Goal: Task Accomplishment & Management: Manage account settings

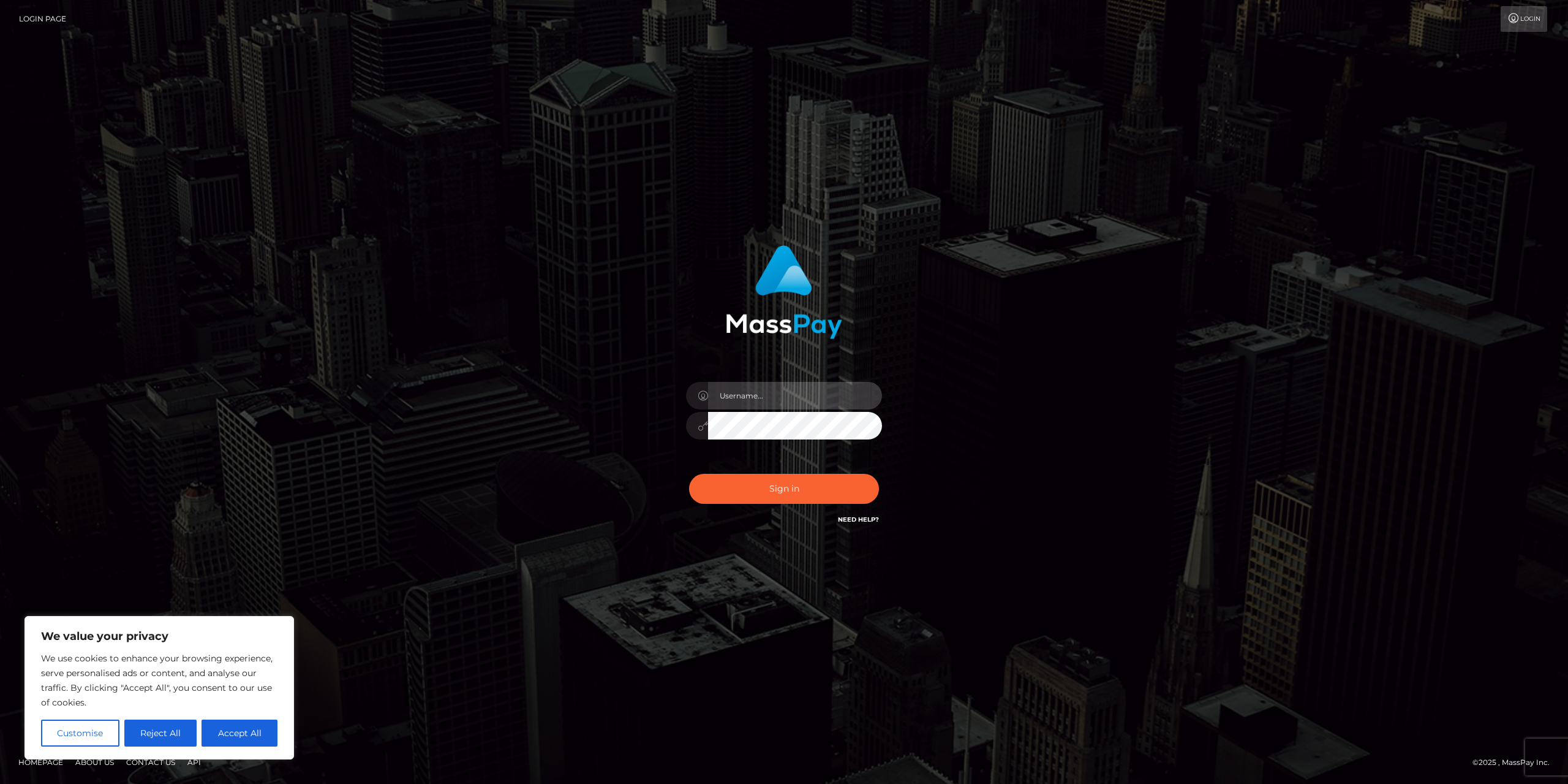
type input "ldahl-ange"
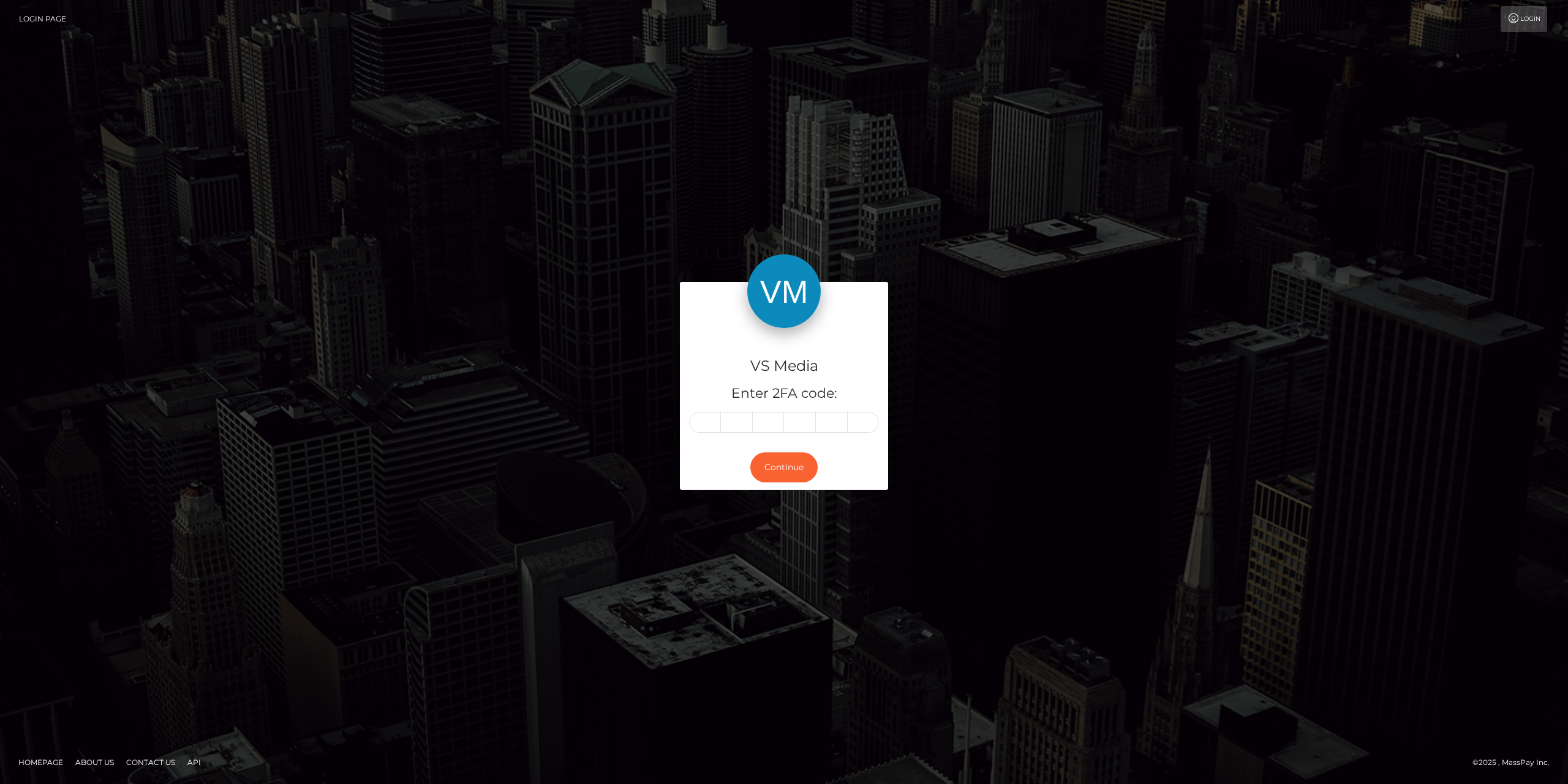
click at [779, 485] on div "Continue" at bounding box center [784, 467] width 208 height 44
click at [717, 422] on input "text" at bounding box center [705, 422] width 32 height 21
type input "0"
type input "9"
type input "6"
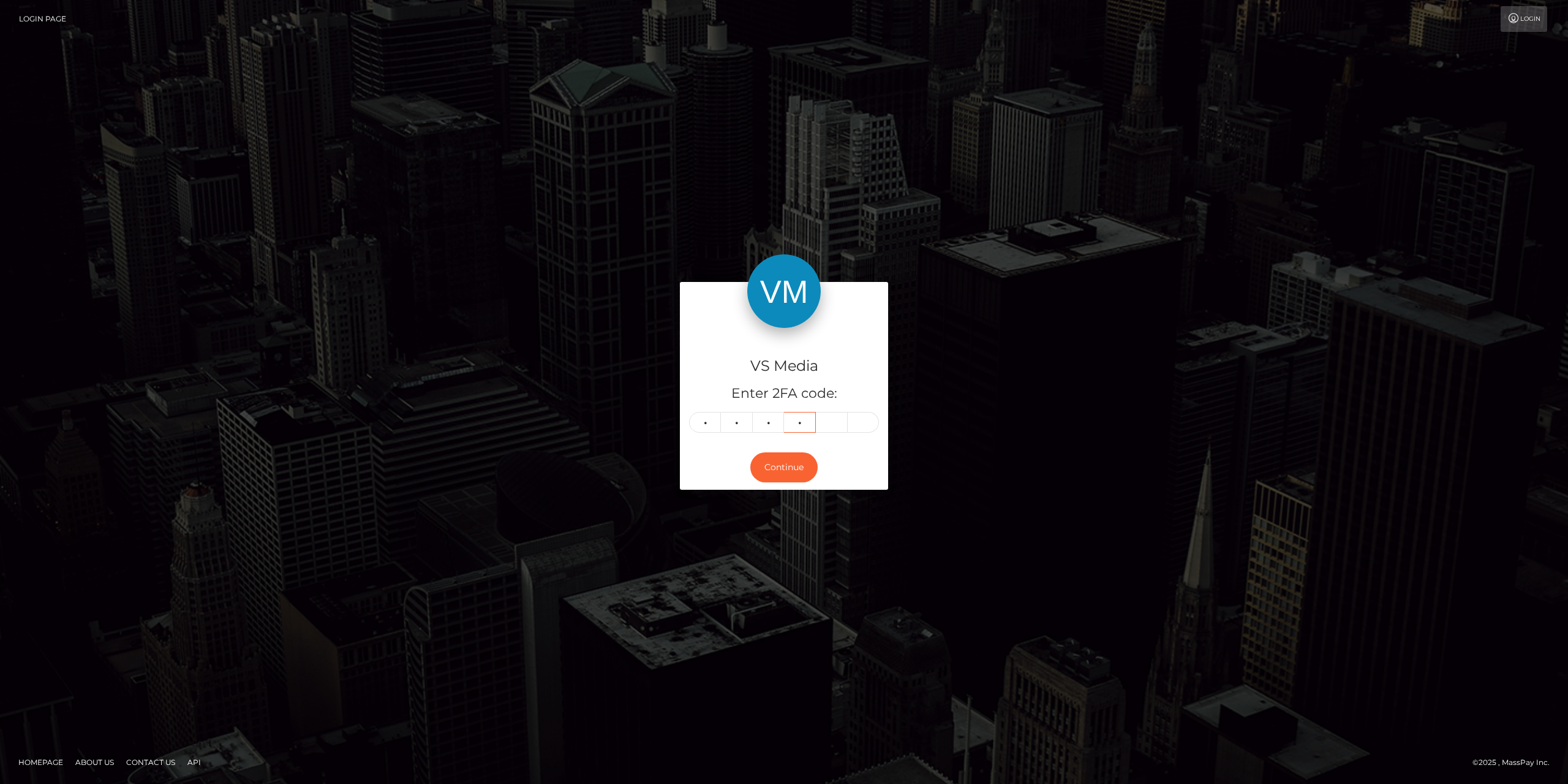
type input "4"
type input "9"
type input "0"
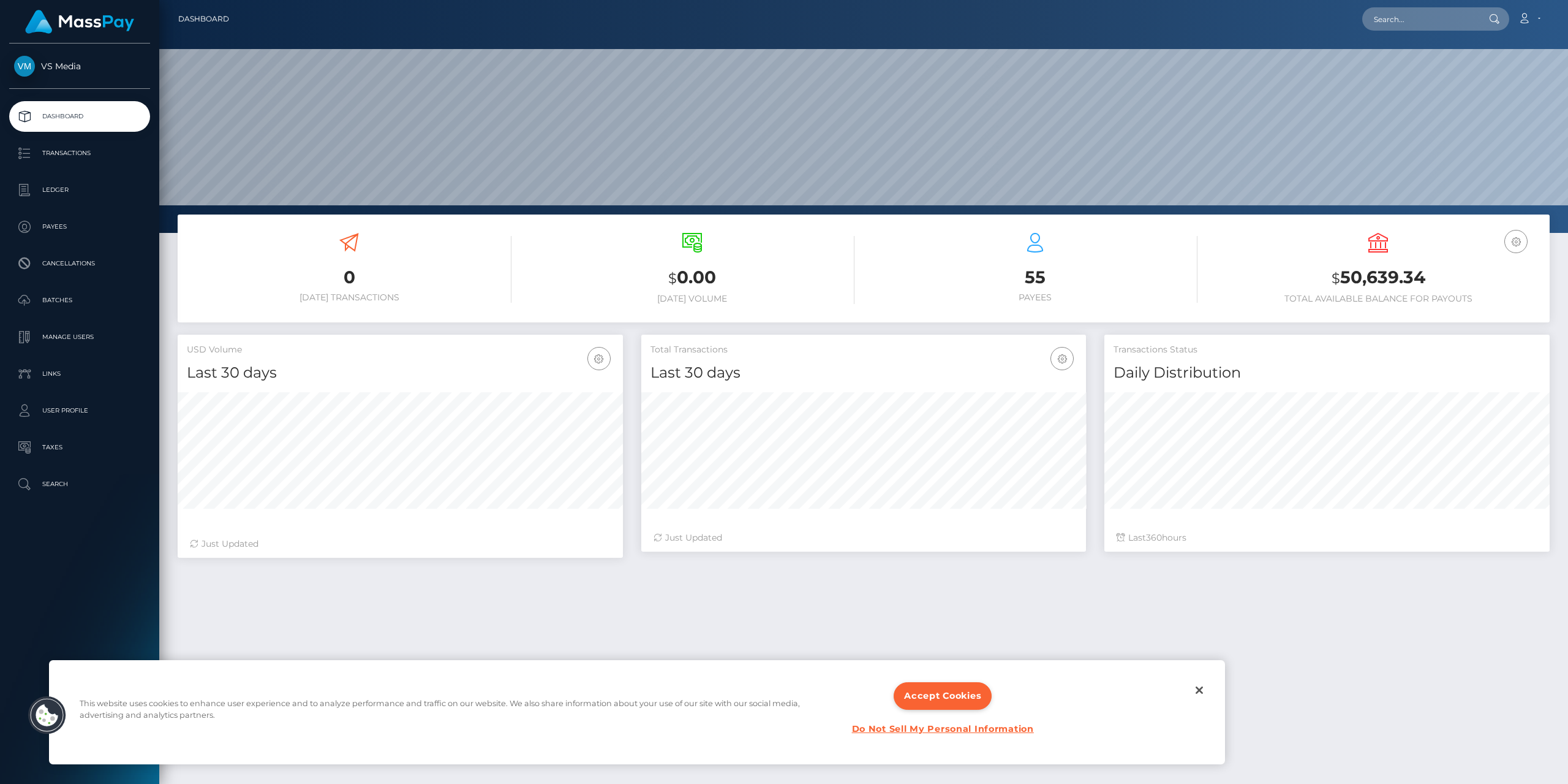
scroll to position [217, 444]
click at [47, 190] on p "Ledger" at bounding box center [79, 190] width 131 height 18
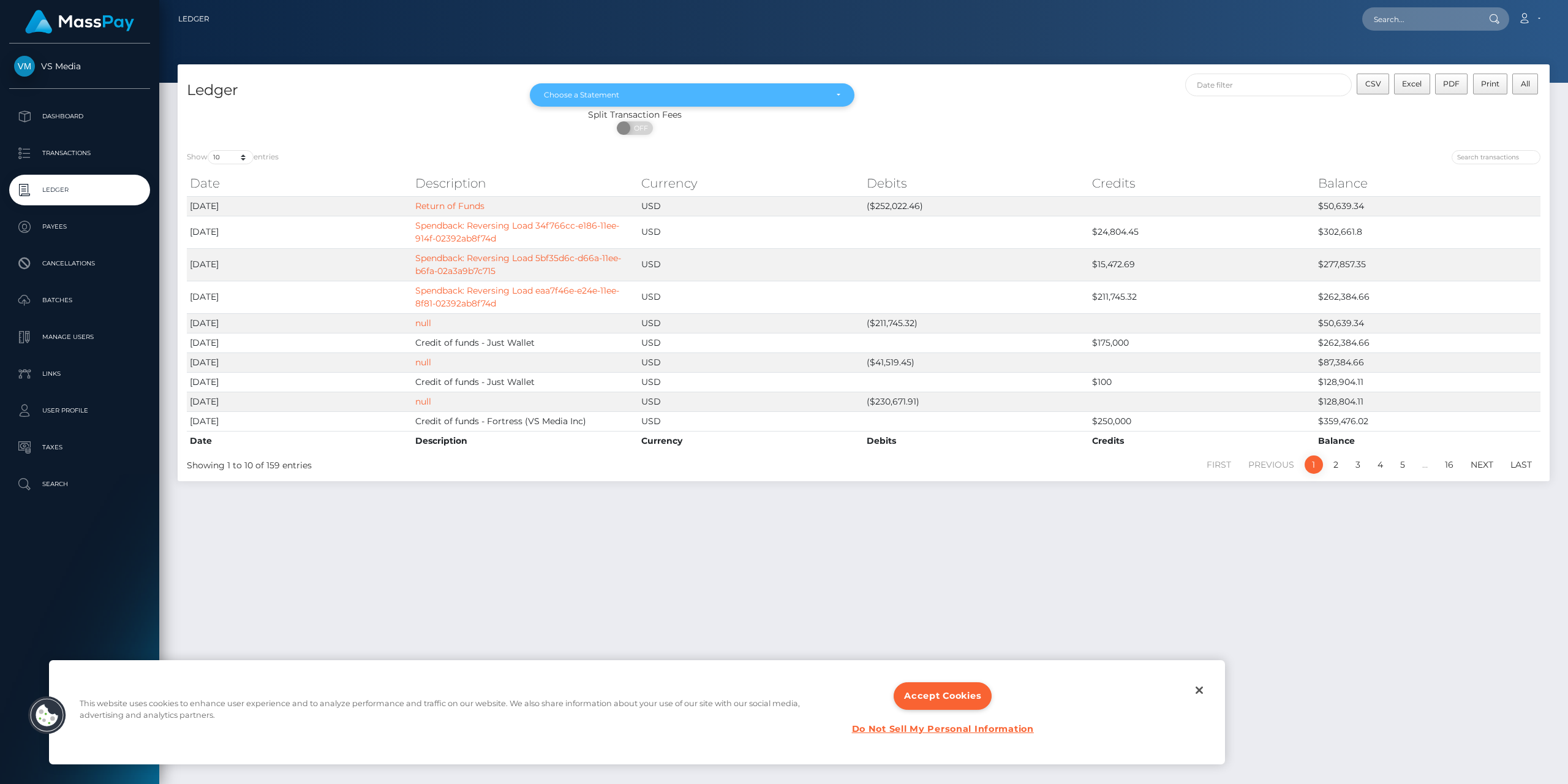
click at [689, 102] on div "Choose a Statement" at bounding box center [692, 95] width 324 height 23
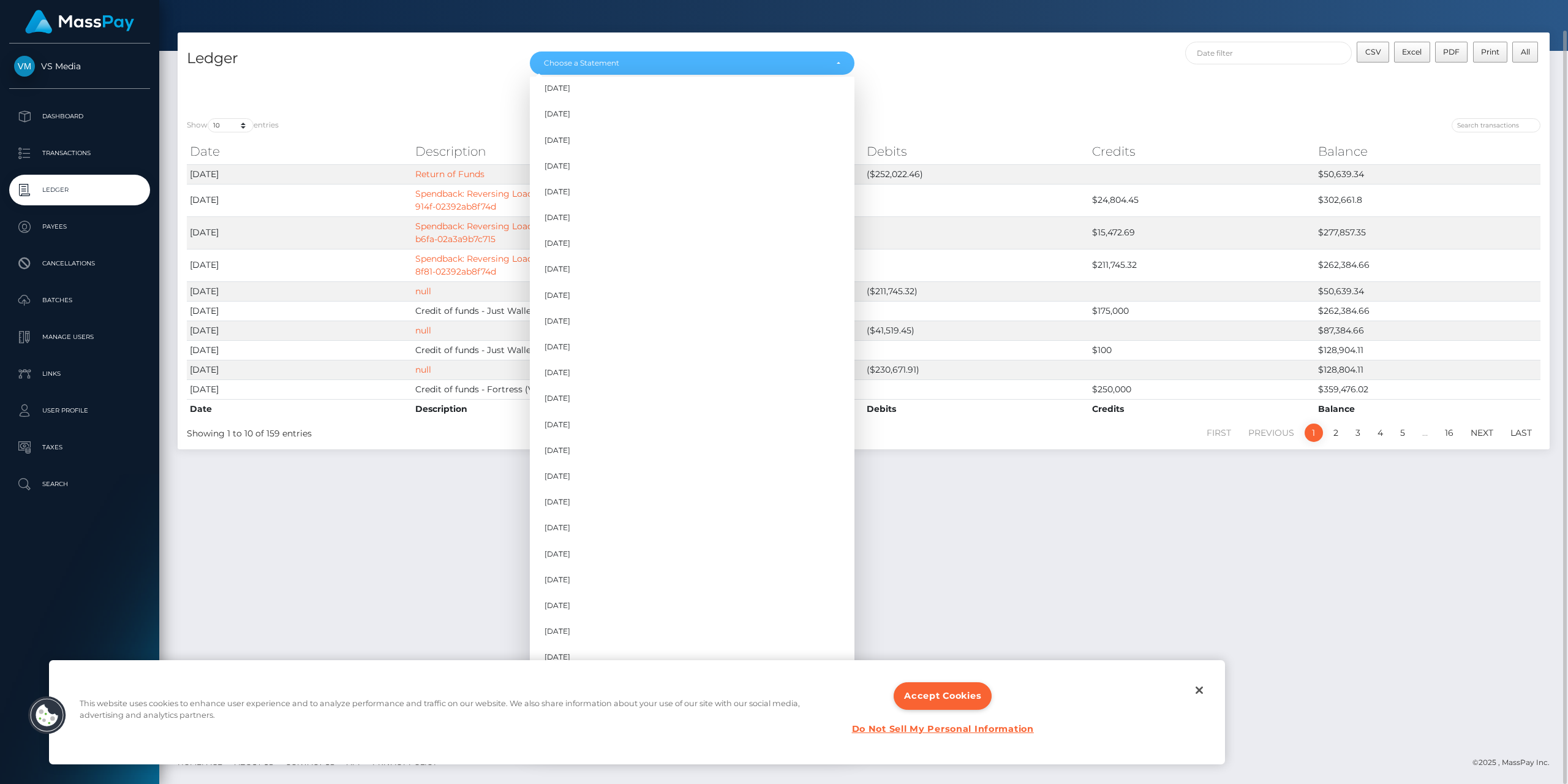
scroll to position [534, 0]
click at [1204, 692] on button "Close" at bounding box center [1199, 690] width 27 height 27
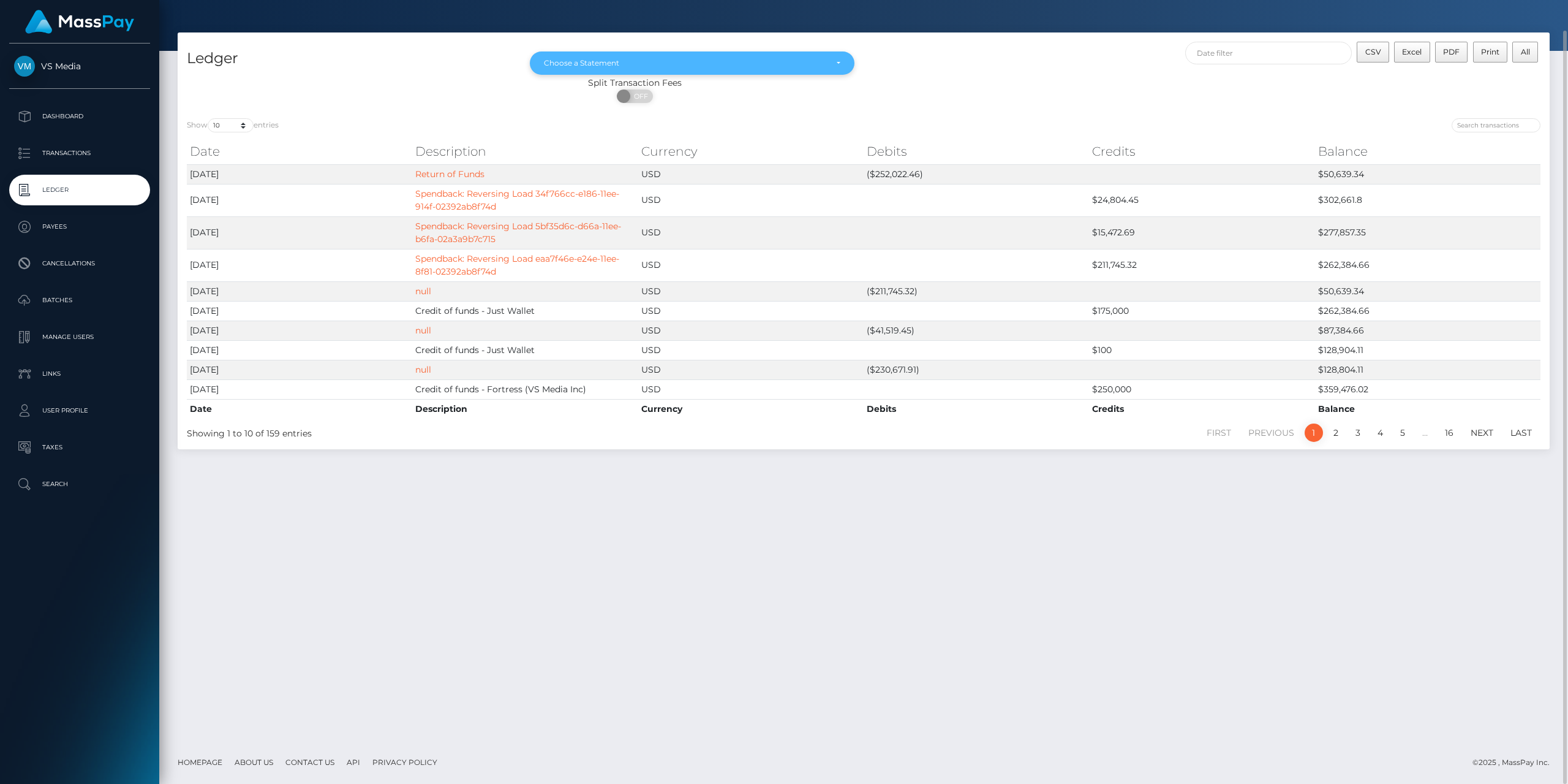
click at [645, 71] on div "Choose a Statement" at bounding box center [692, 63] width 324 height 23
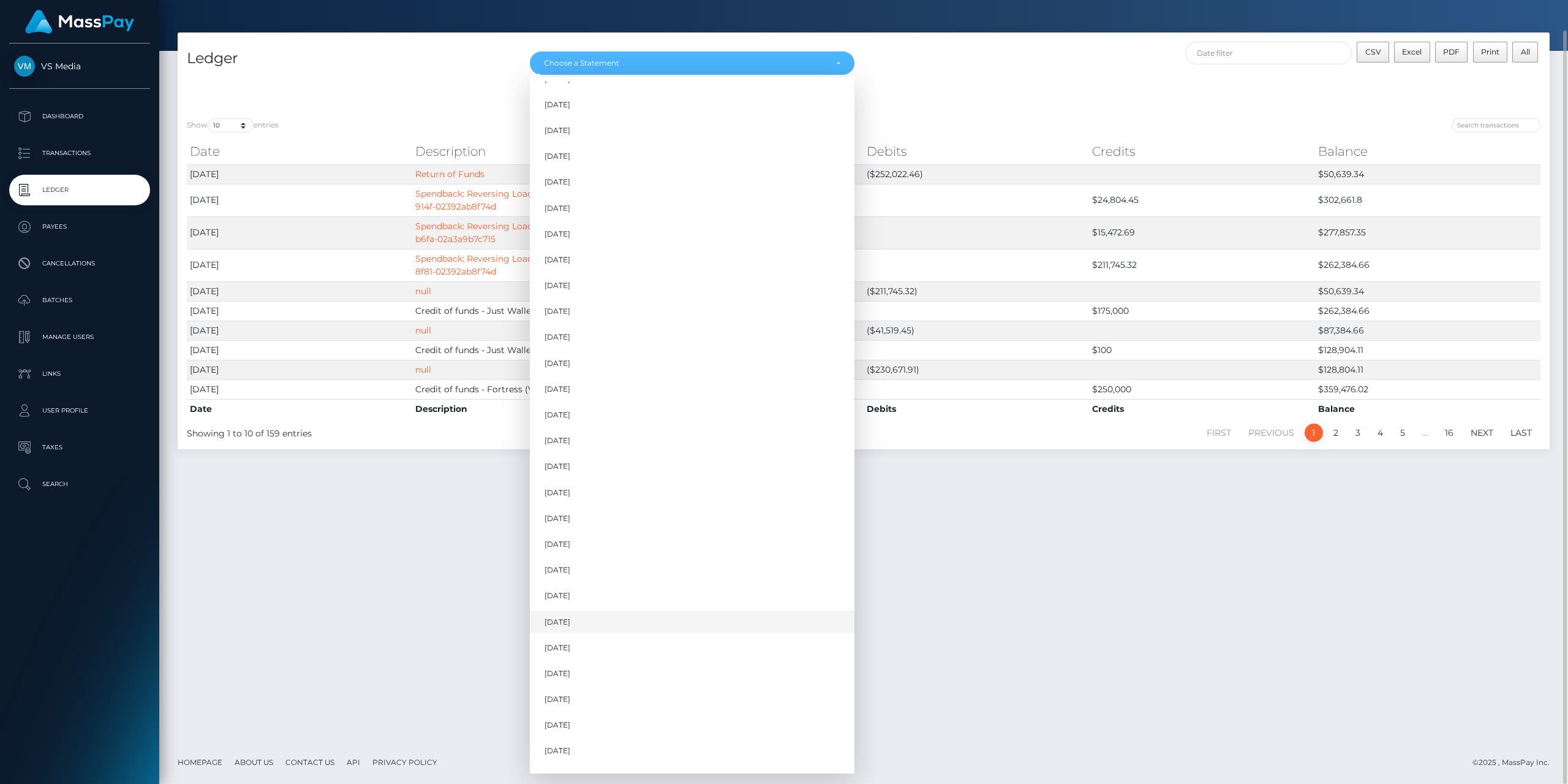
scroll to position [502, 0]
click at [570, 730] on span "Aug 2025" at bounding box center [557, 730] width 26 height 11
select select "Aug 2025"
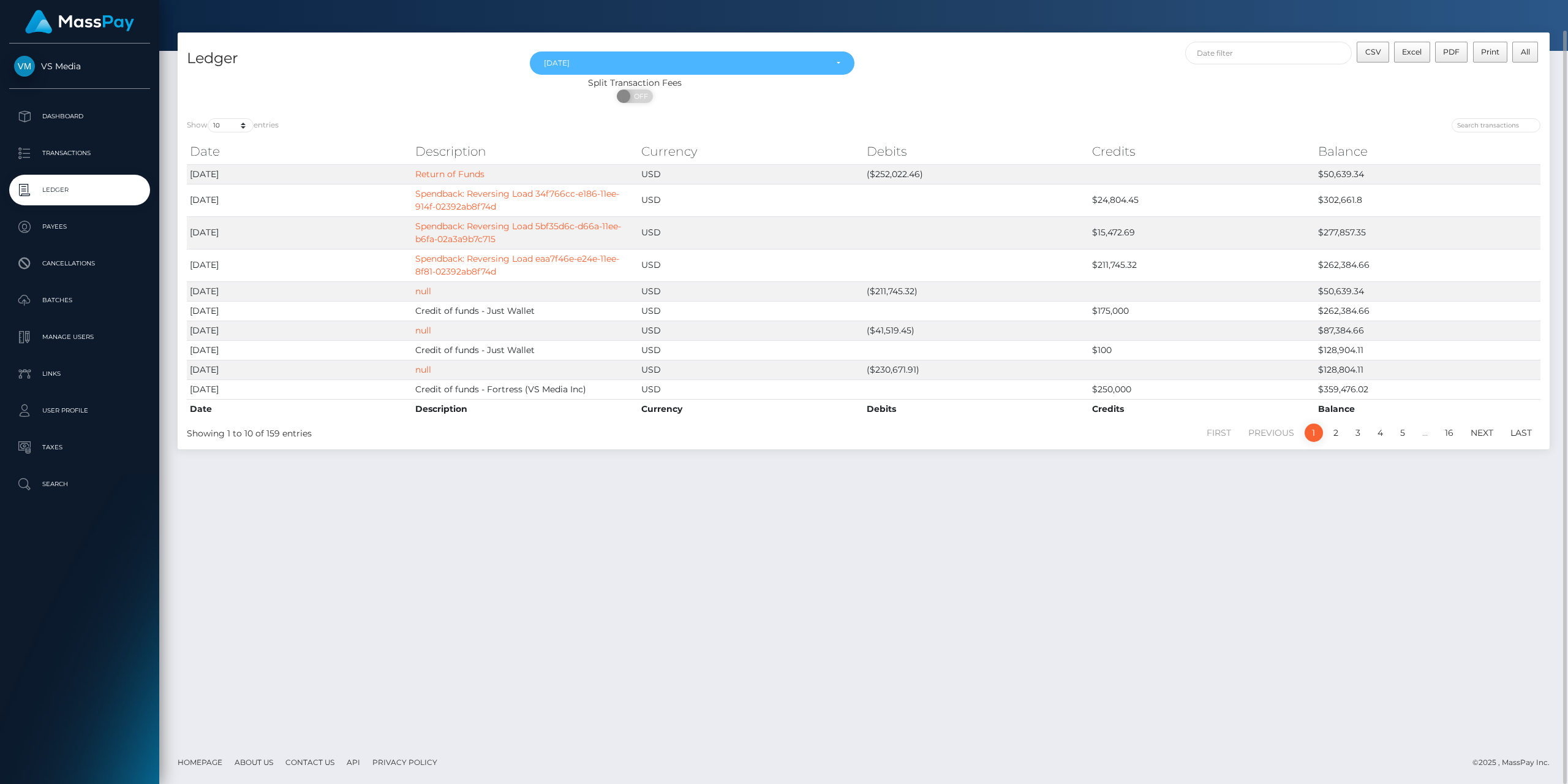
scroll to position [0, 0]
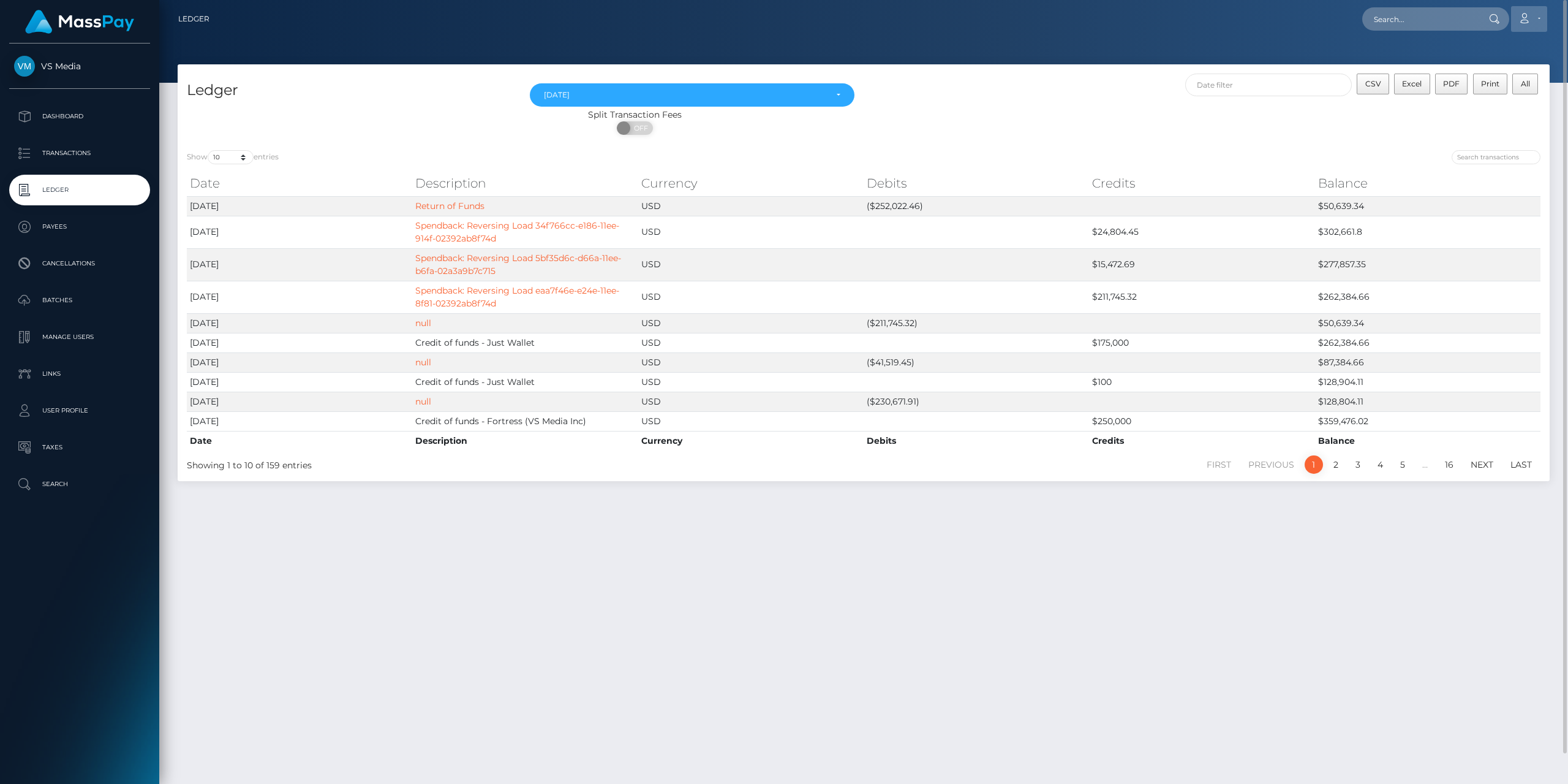
click at [1520, 15] on icon at bounding box center [1524, 18] width 13 height 10
click at [1487, 79] on link "Logout" at bounding box center [1500, 79] width 98 height 23
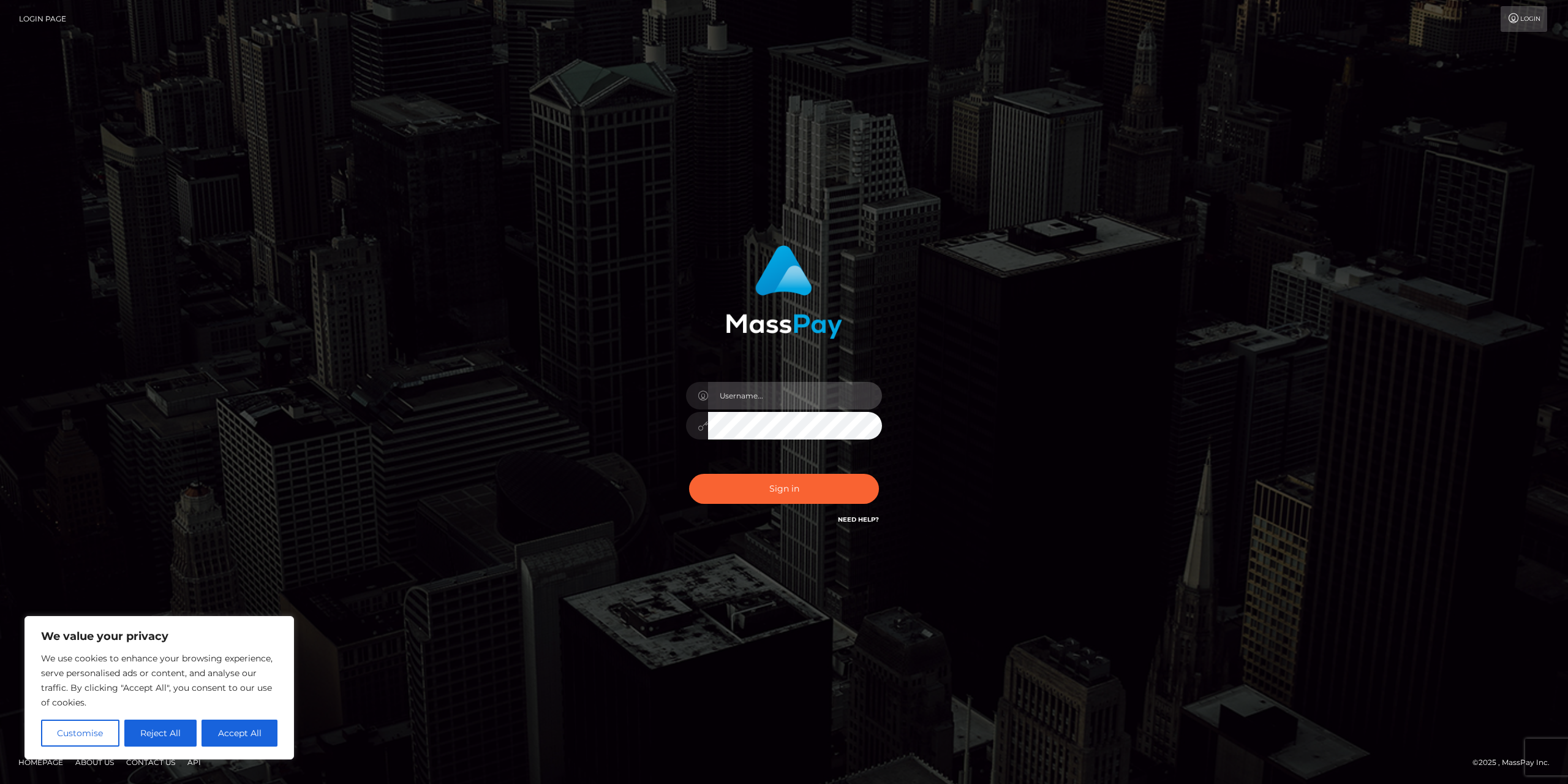
type input "ldahl-ange"
